Goal: Find specific fact: Find specific fact

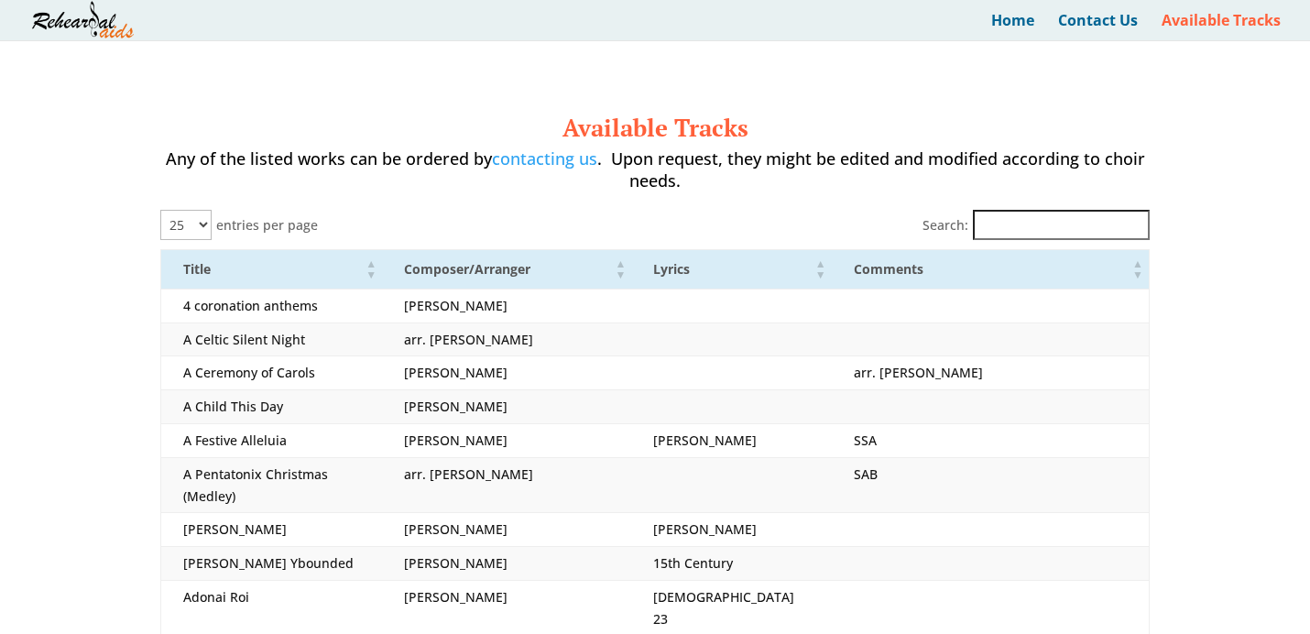
select select "25"
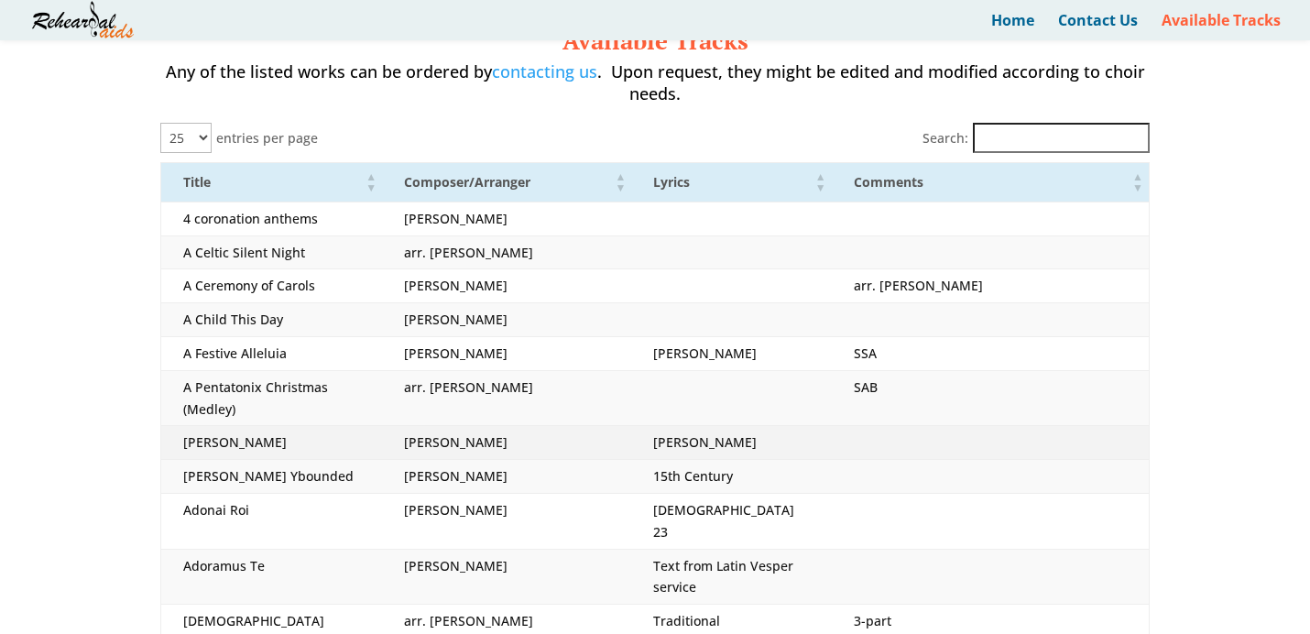
scroll to position [88, 0]
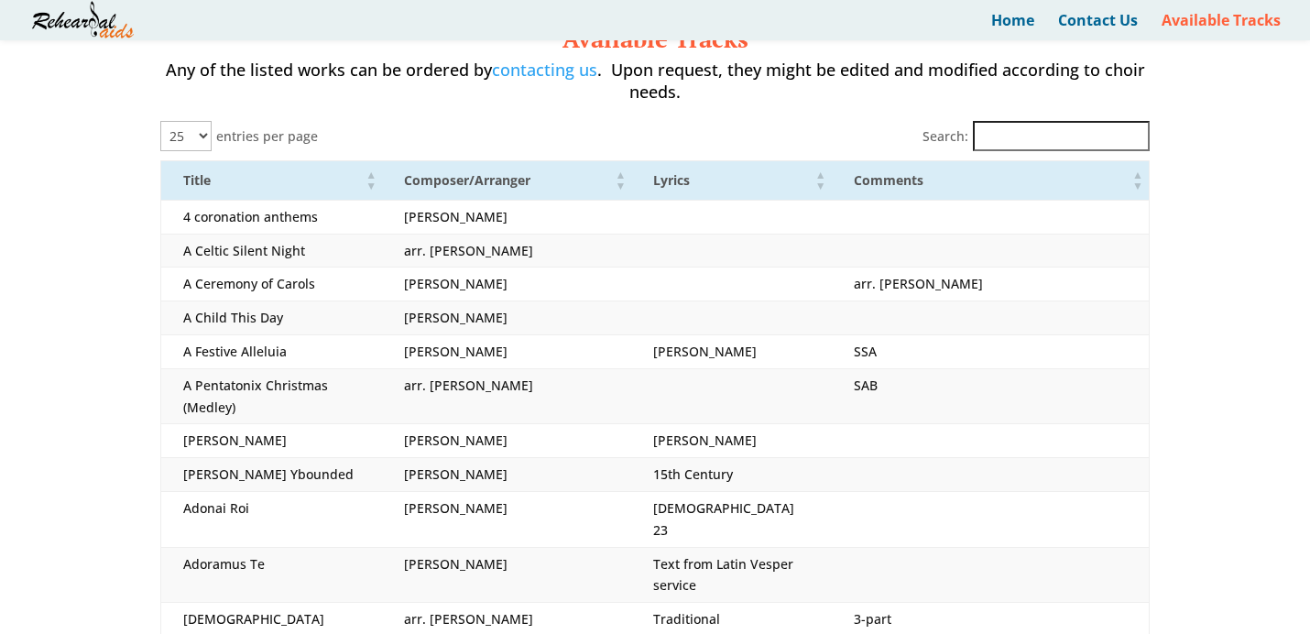
click at [1084, 147] on input "Search:" at bounding box center [1061, 136] width 177 height 30
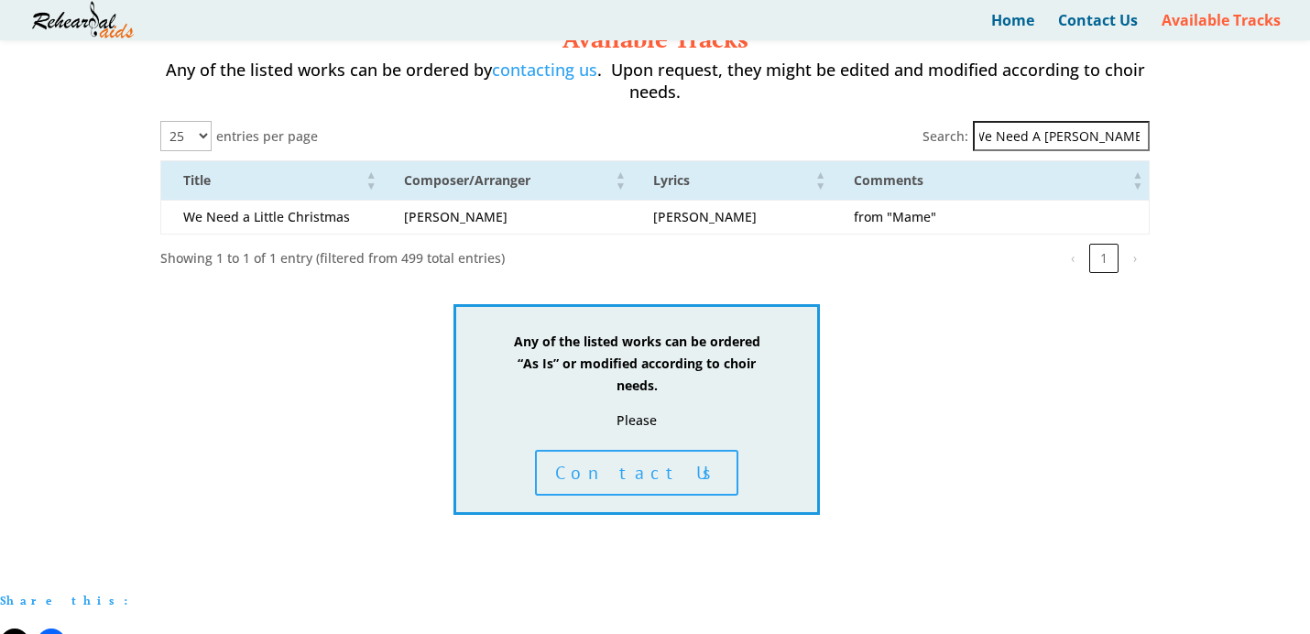
scroll to position [0, 0]
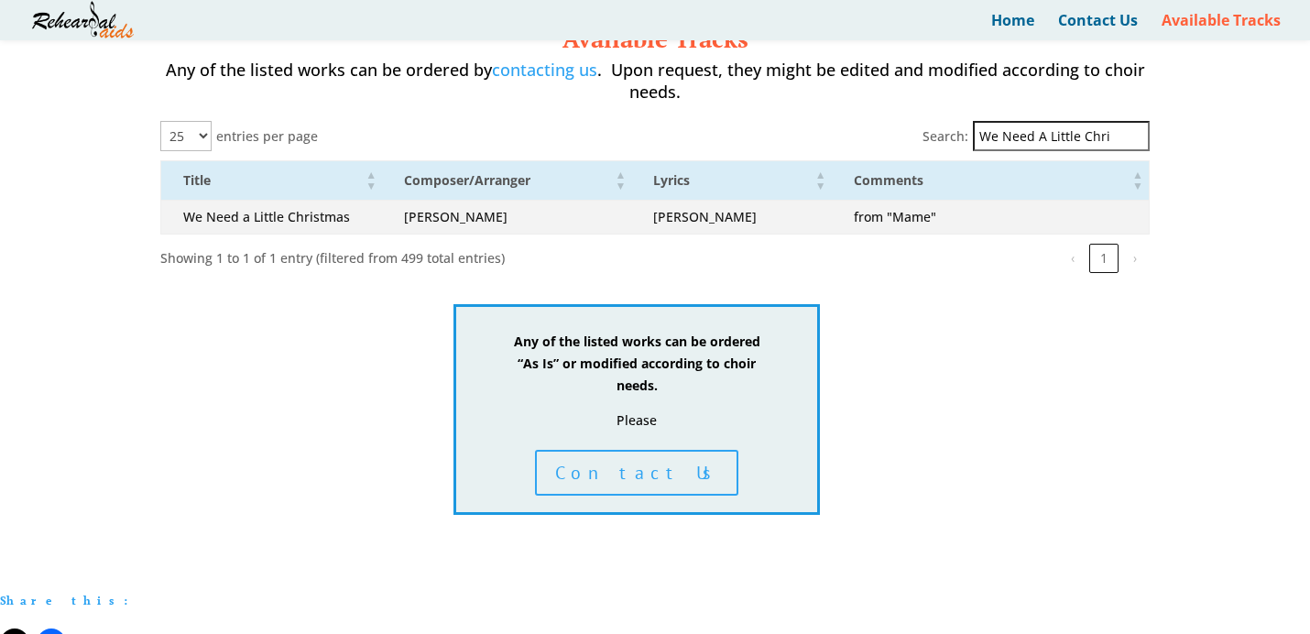
type input "We Need A Little Chri"
click at [243, 218] on td "We Need a Little Christmas" at bounding box center [272, 217] width 222 height 34
click at [921, 219] on td "from "Mame"" at bounding box center [991, 217] width 318 height 34
click at [823, 223] on td "[PERSON_NAME]" at bounding box center [731, 217] width 200 height 34
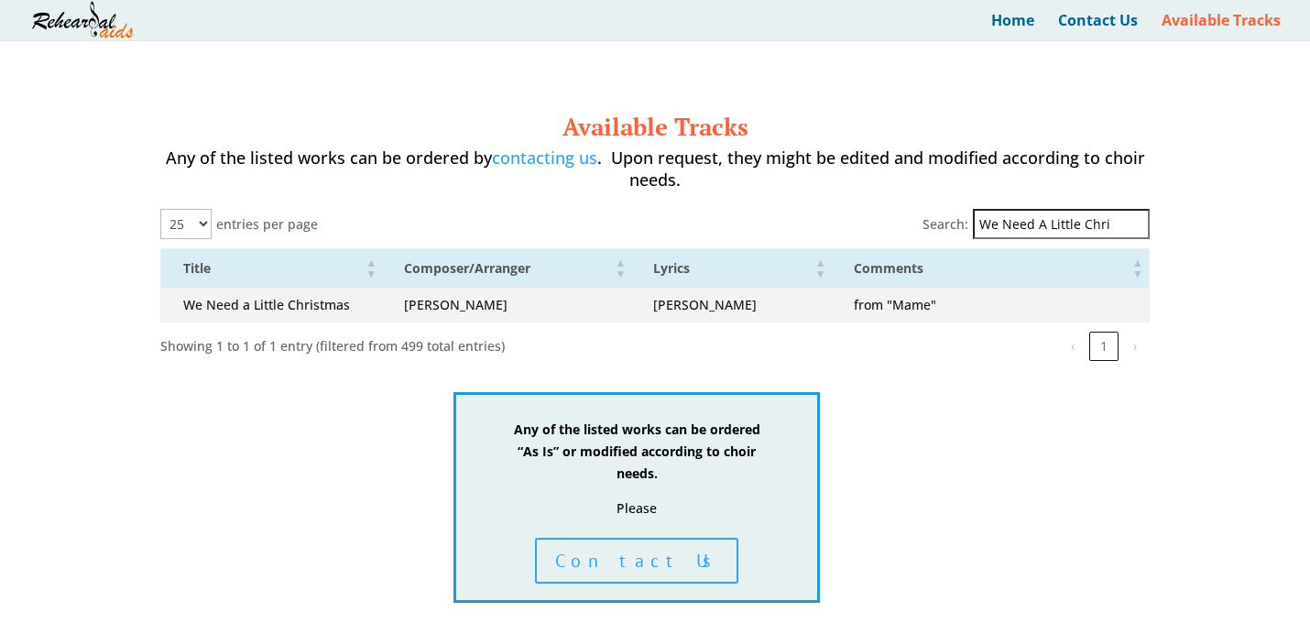
click at [726, 308] on td "[PERSON_NAME]" at bounding box center [731, 305] width 200 height 34
click at [873, 305] on td "from "Mame"" at bounding box center [991, 305] width 318 height 34
click at [1029, 302] on td "from "Mame"" at bounding box center [991, 305] width 318 height 34
click at [853, 294] on td "from "Mame"" at bounding box center [991, 305] width 318 height 34
click at [272, 310] on td "We Need a Little Christmas" at bounding box center [272, 305] width 222 height 34
